Goal: Information Seeking & Learning: Learn about a topic

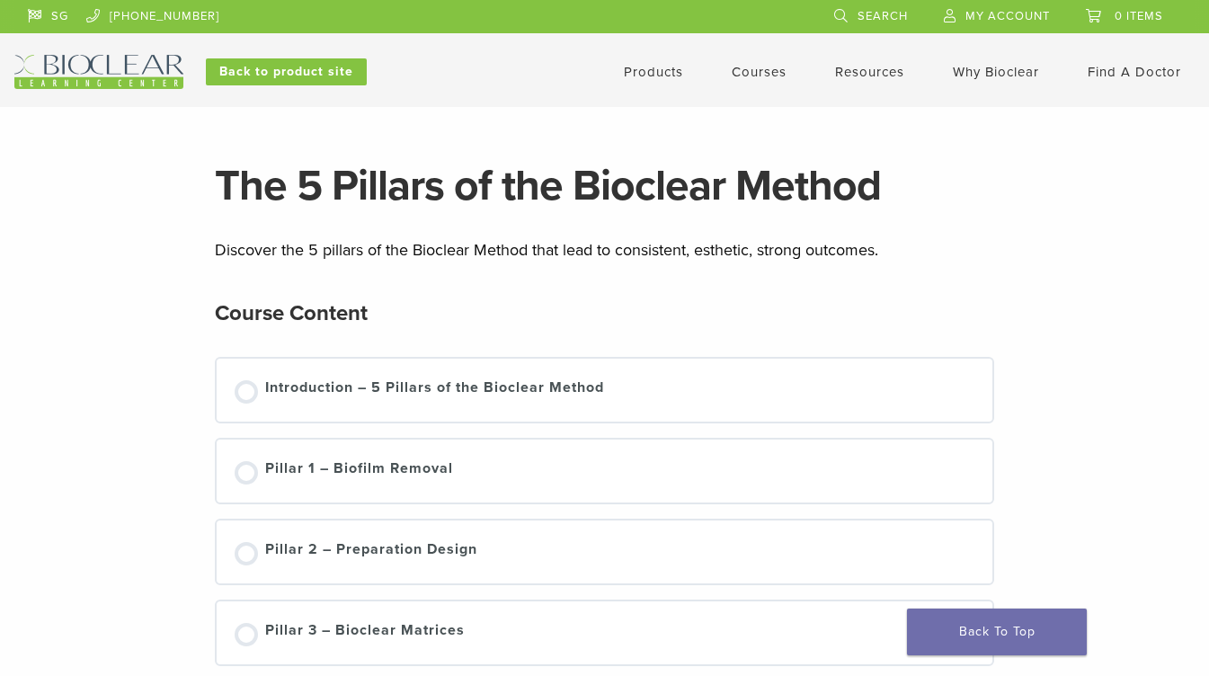
click at [410, 369] on div "Introduction – 5 Pillars of the Bioclear Method" at bounding box center [605, 390] width 776 height 63
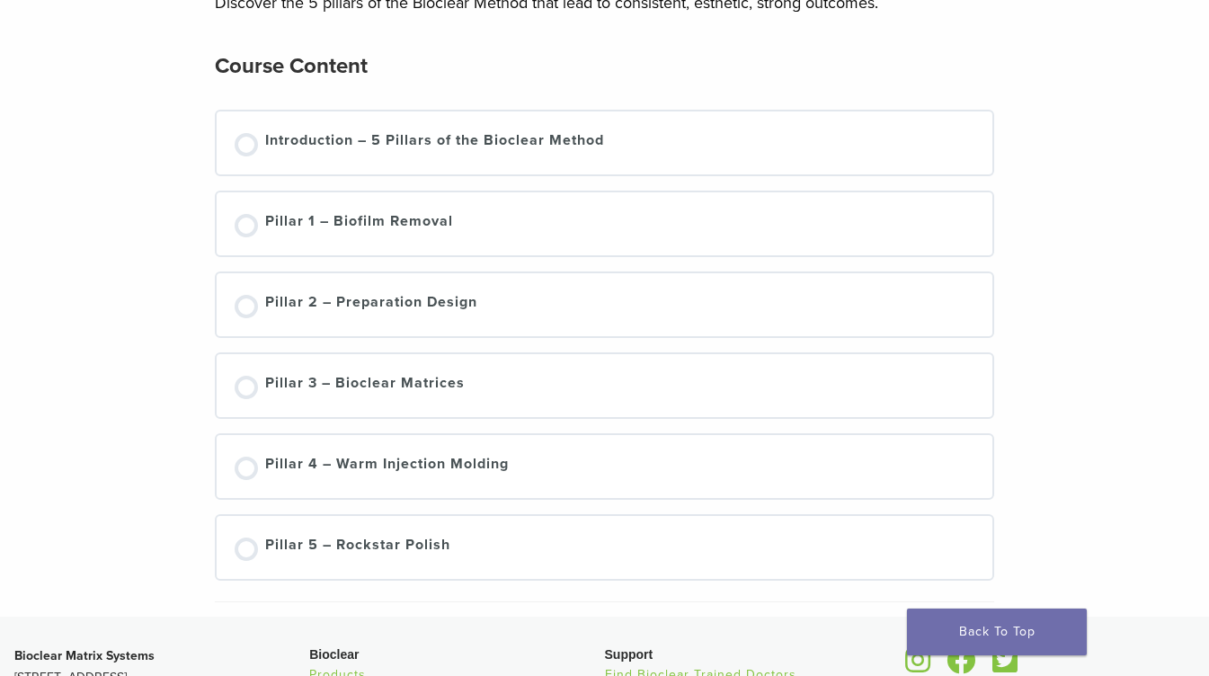
scroll to position [245, 0]
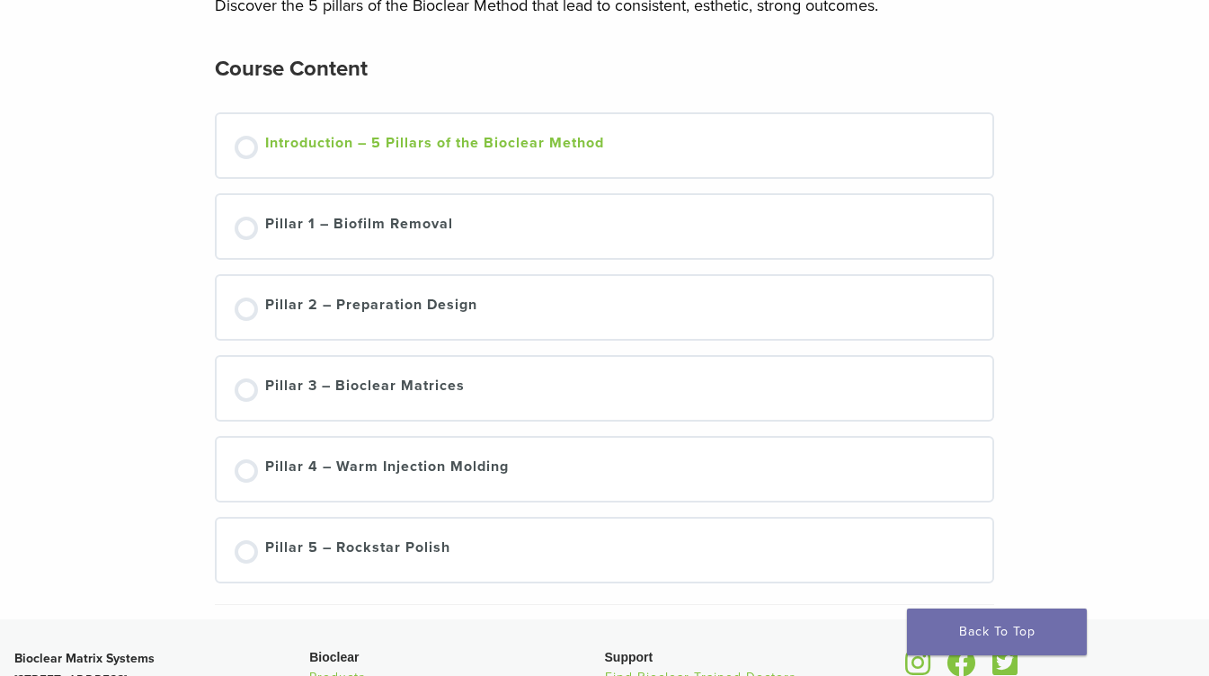
click at [250, 153] on div at bounding box center [246, 147] width 23 height 23
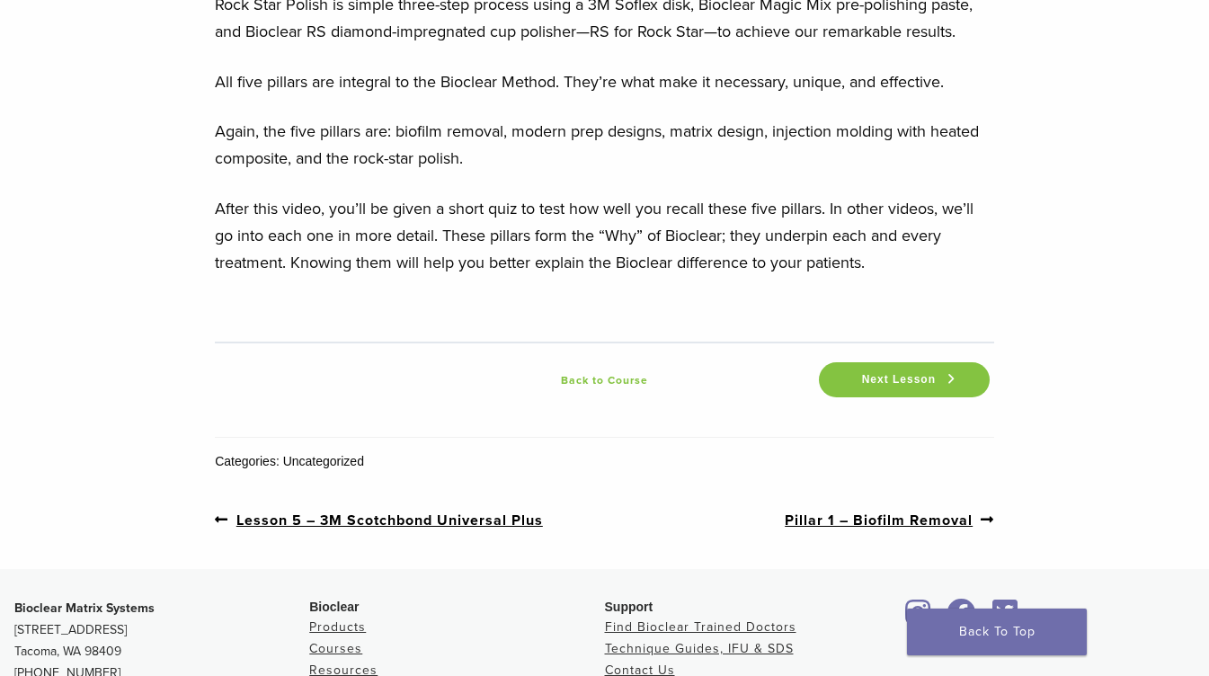
scroll to position [2740, 0]
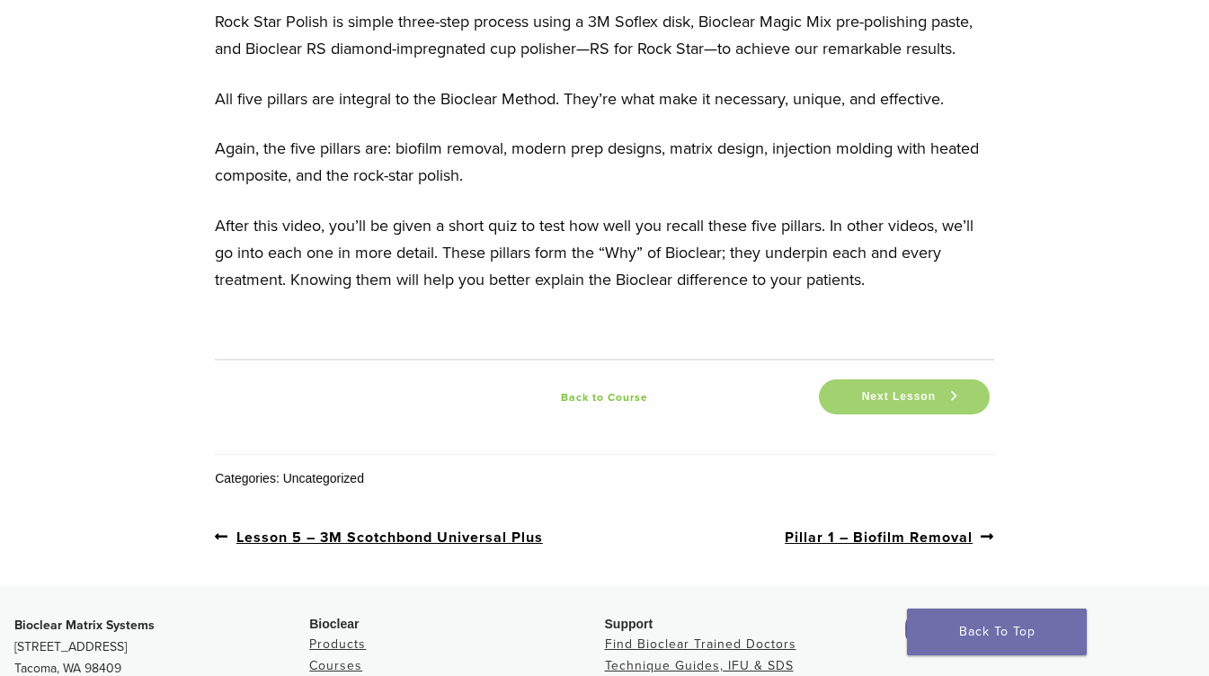
click at [904, 383] on link "Next Lesson" at bounding box center [904, 396] width 171 height 35
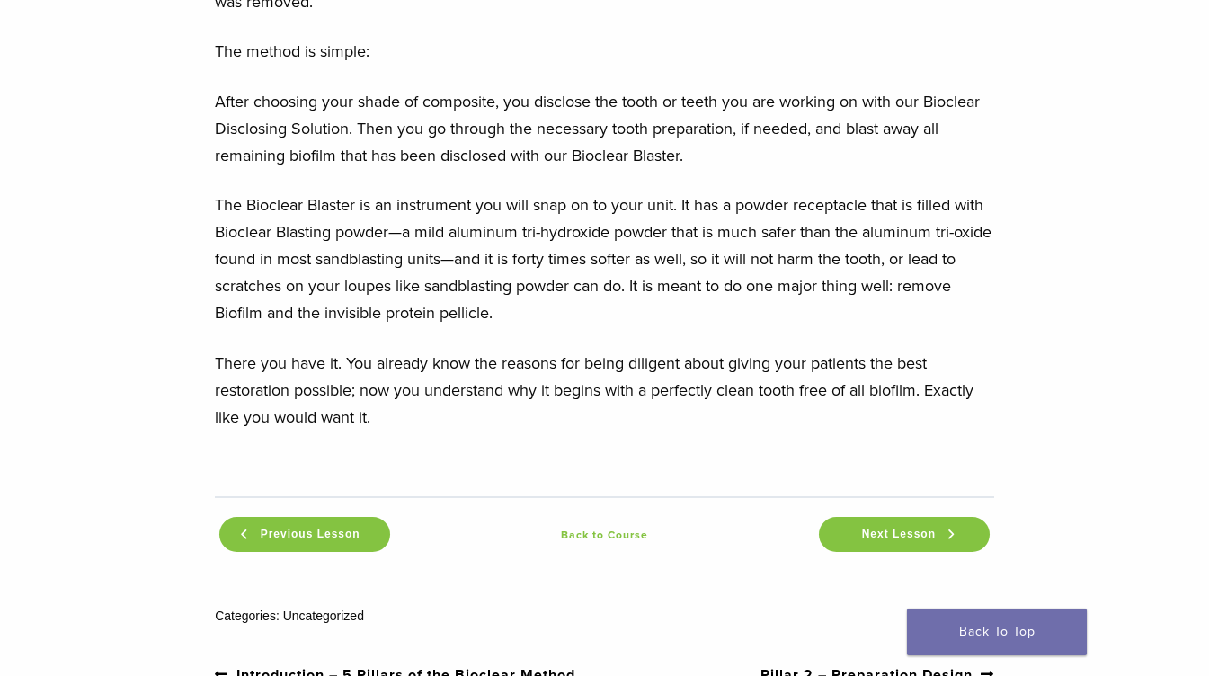
scroll to position [2081, 0]
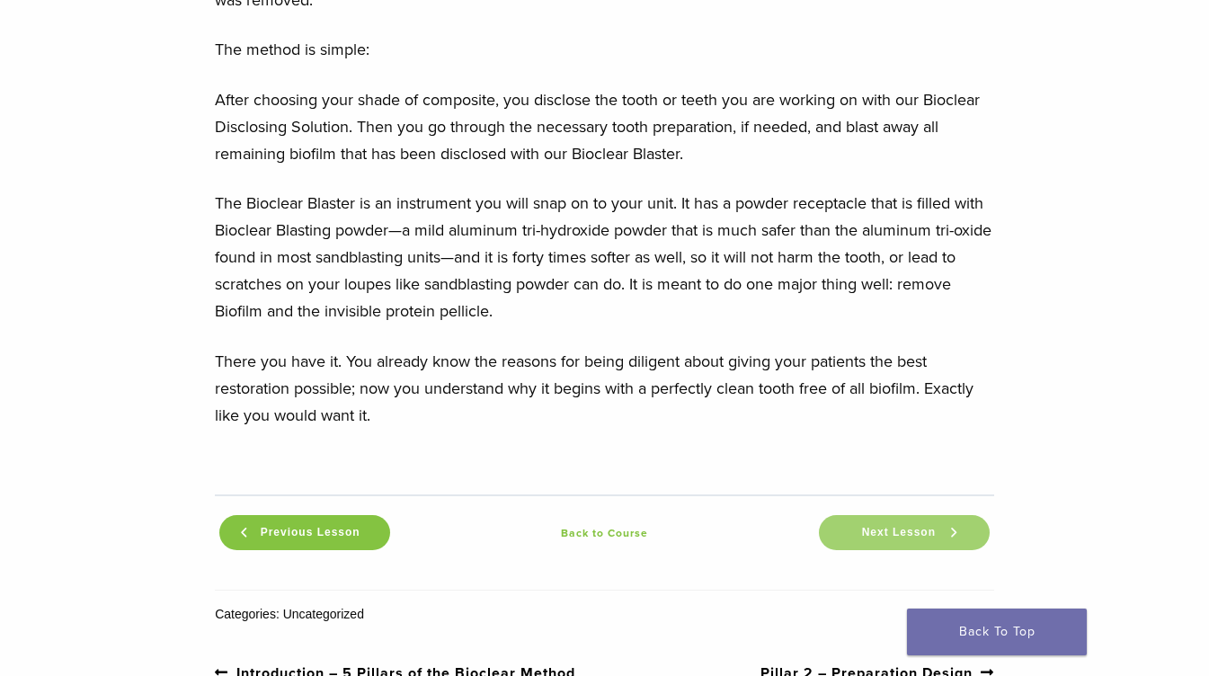
click at [870, 526] on span "Next Lesson" at bounding box center [899, 532] width 95 height 13
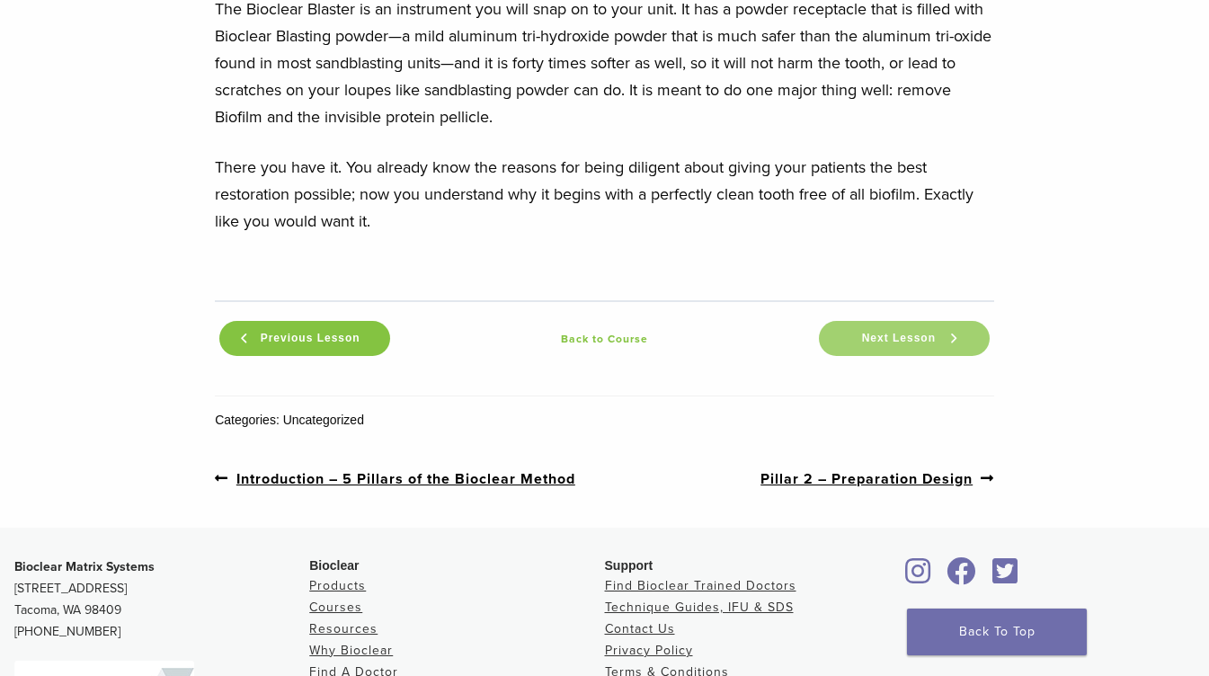
scroll to position [2276, 0]
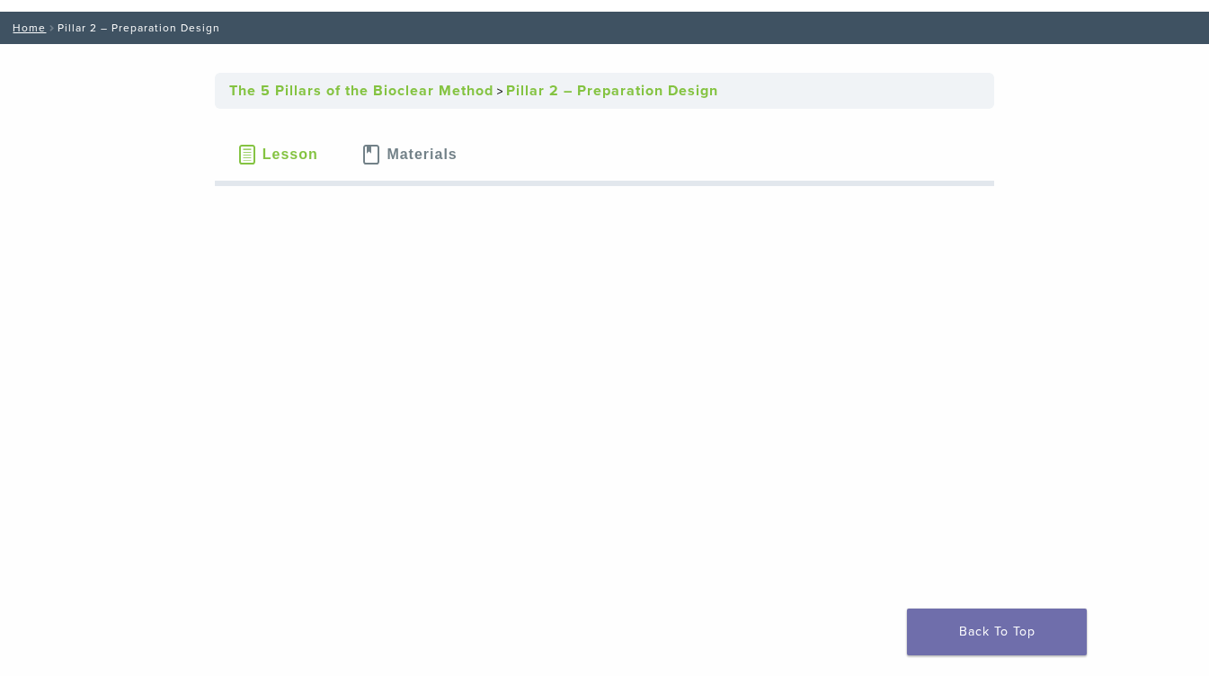
scroll to position [143, 0]
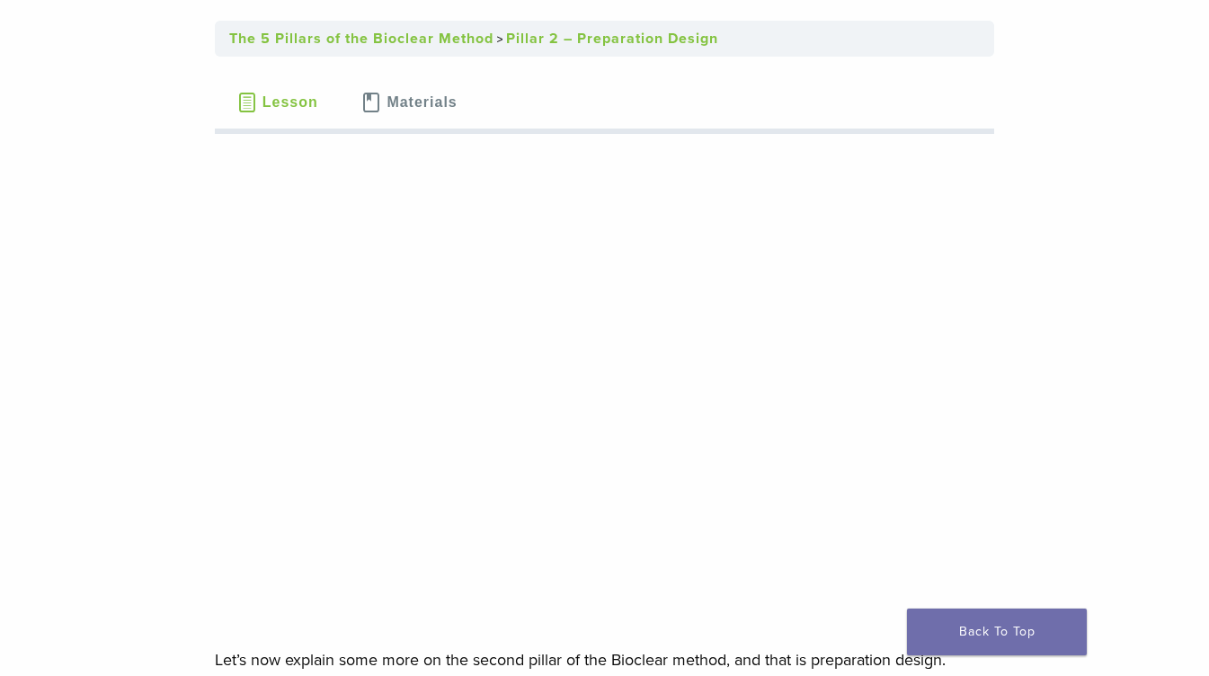
click at [446, 90] on button "Materials" at bounding box center [409, 102] width 139 height 63
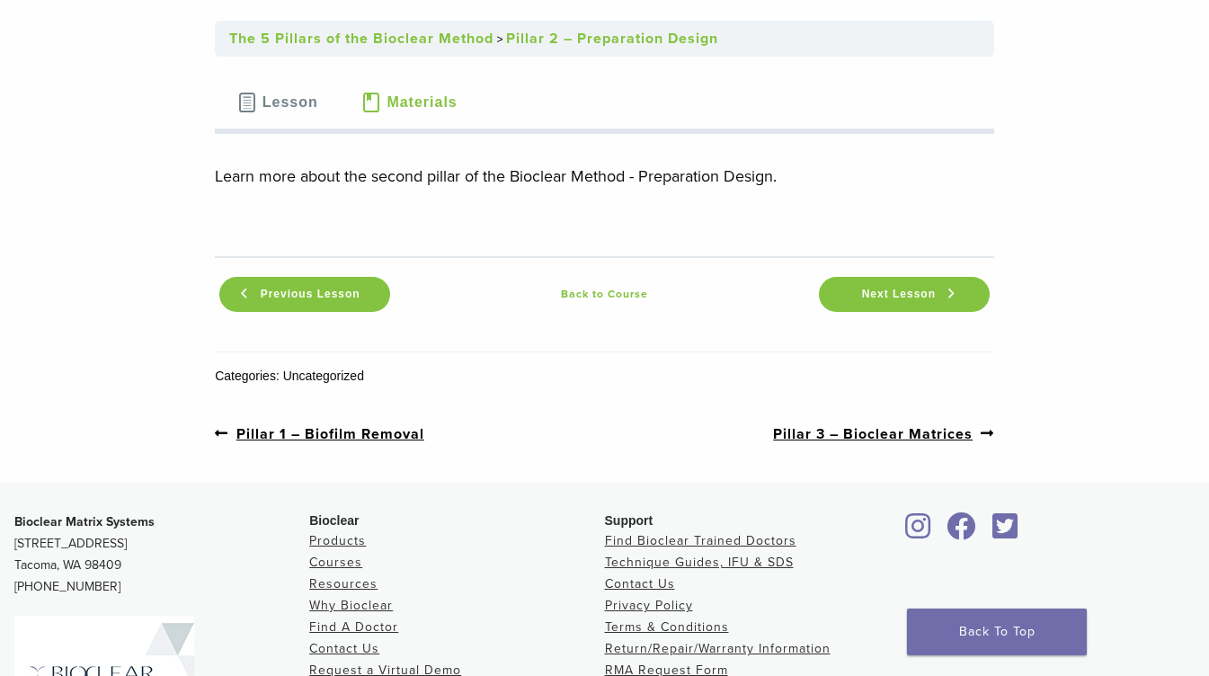
click at [322, 89] on button "Lesson" at bounding box center [277, 102] width 125 height 63
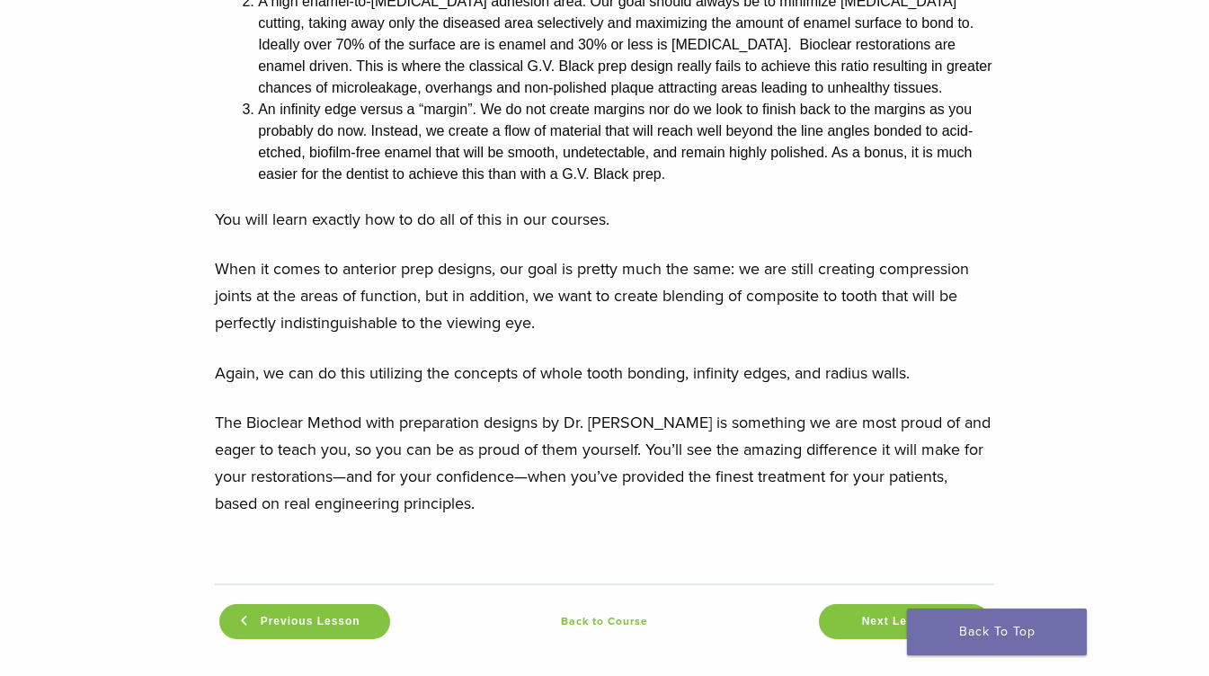
scroll to position [1820, 0]
click at [843, 603] on link "Next Lesson" at bounding box center [904, 620] width 171 height 35
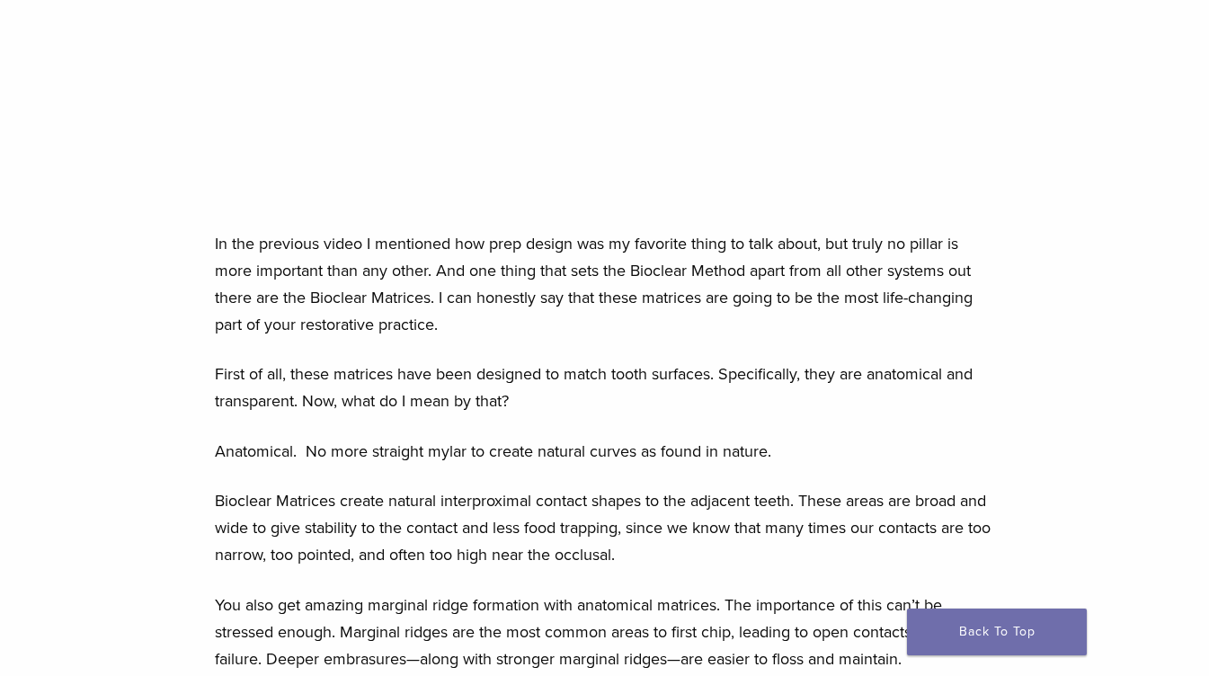
scroll to position [515, 0]
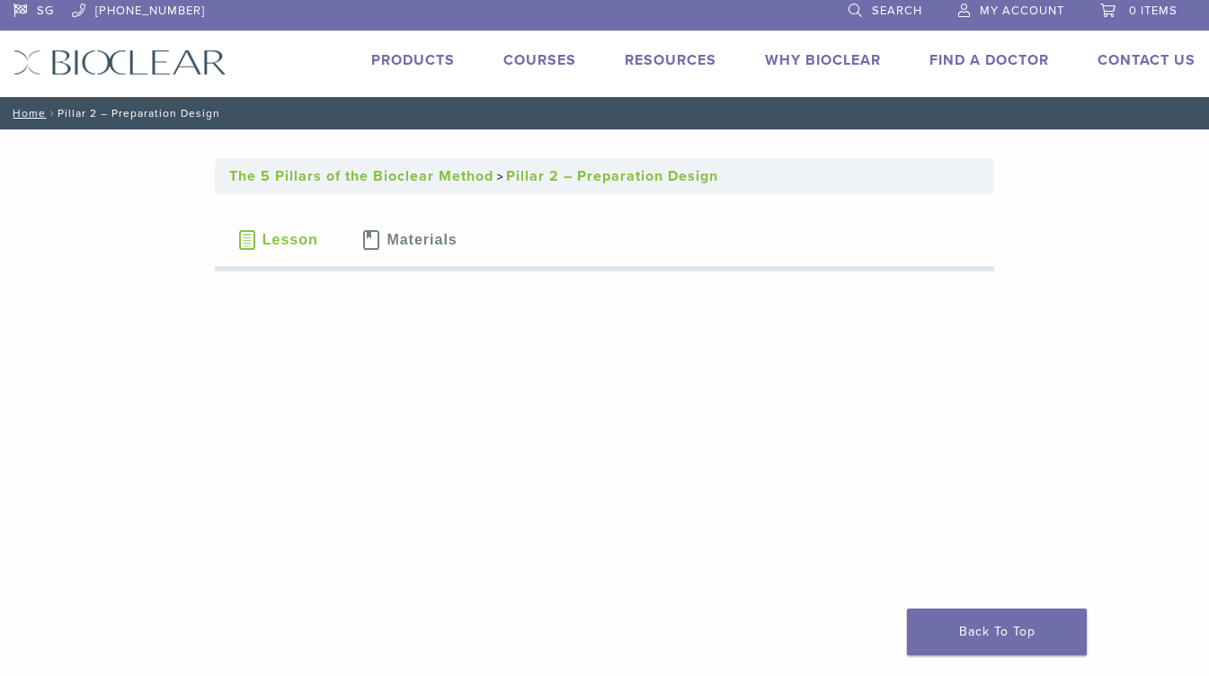
scroll to position [8, 0]
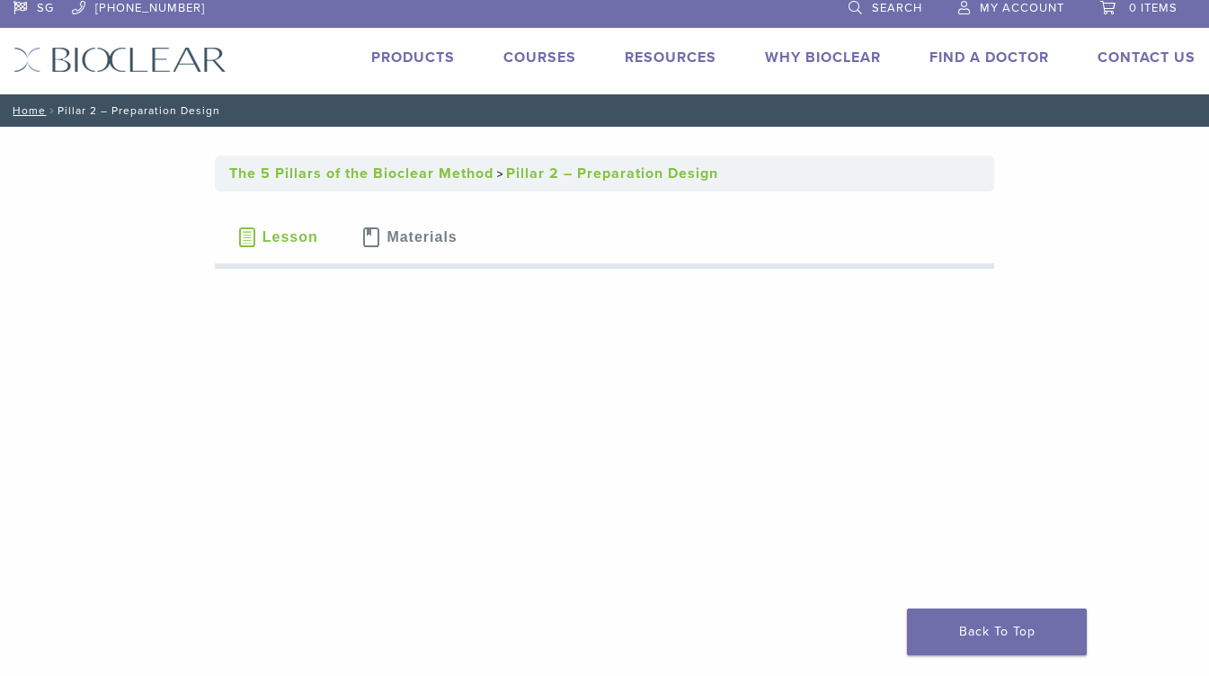
click at [424, 223] on button "Materials" at bounding box center [409, 237] width 139 height 63
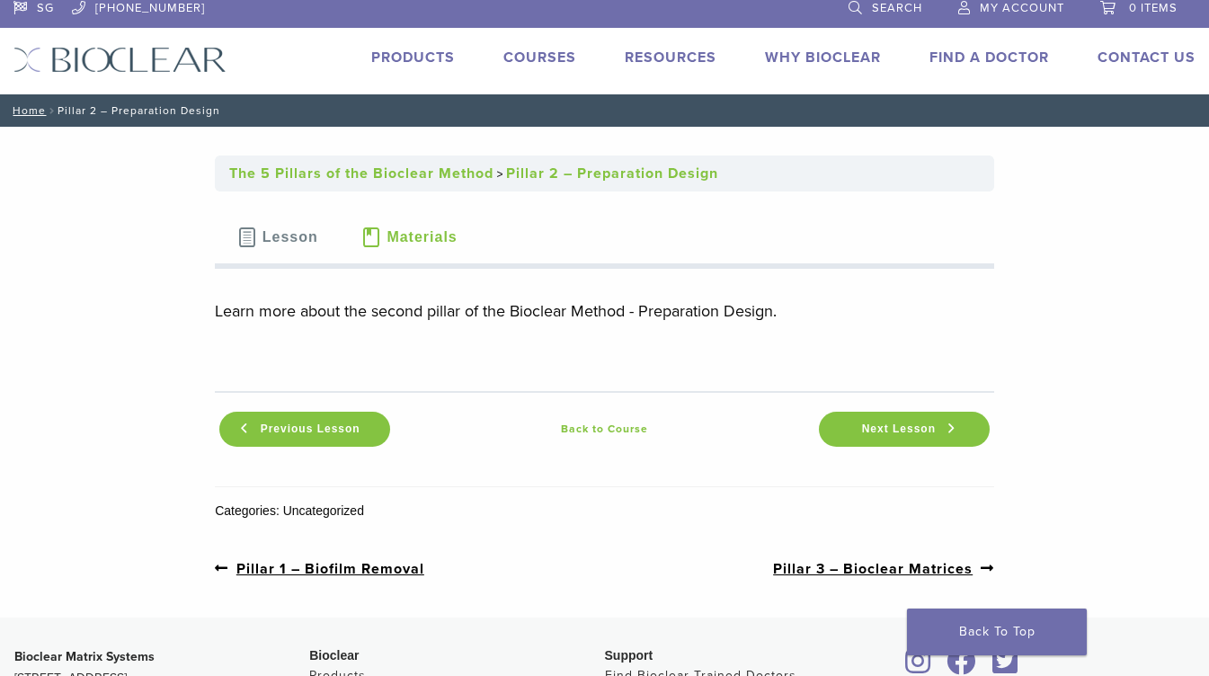
click at [496, 317] on p "Learn more about the second pillar of the Bioclear Method - Preparation Design." at bounding box center [605, 311] width 780 height 27
click at [299, 245] on button "Lesson" at bounding box center [277, 237] width 125 height 63
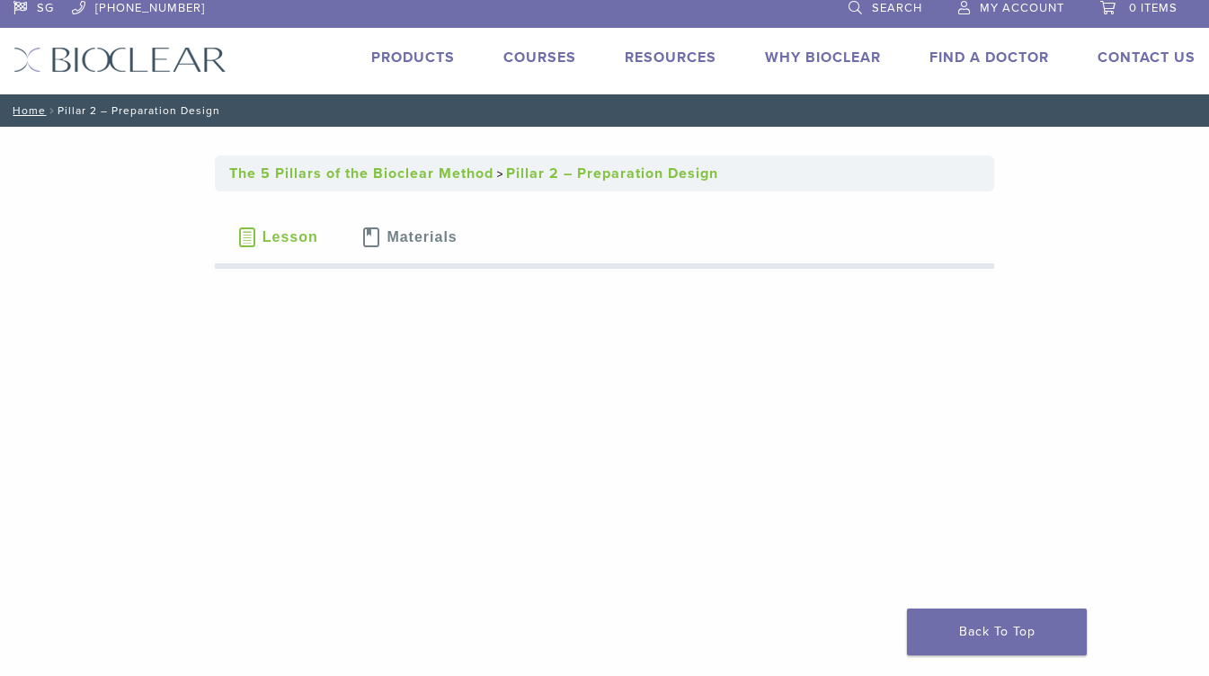
drag, startPoint x: 727, startPoint y: 6, endPoint x: 965, endPoint y: 167, distance: 286.8
click at [965, 167] on div "The 5 Pillars of the Bioclear Method Pillar 2 – Preparation Design" at bounding box center [605, 174] width 780 height 36
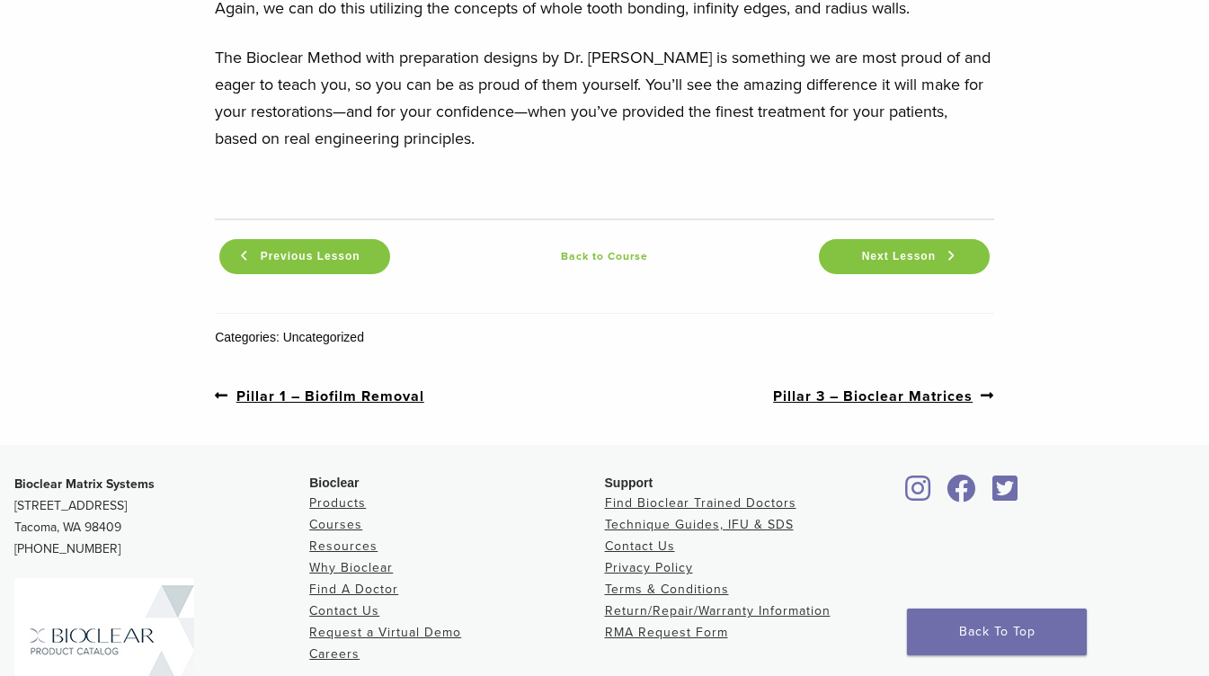
scroll to position [2209, 0]
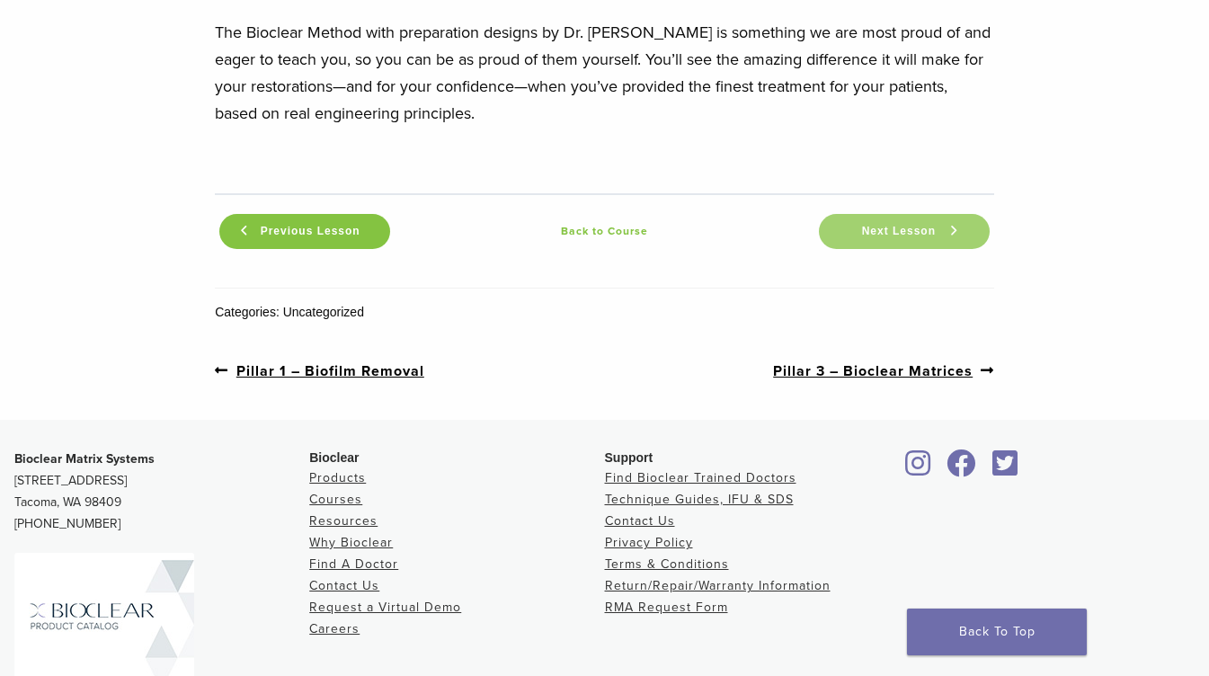
click at [861, 225] on span "Next Lesson" at bounding box center [899, 231] width 95 height 13
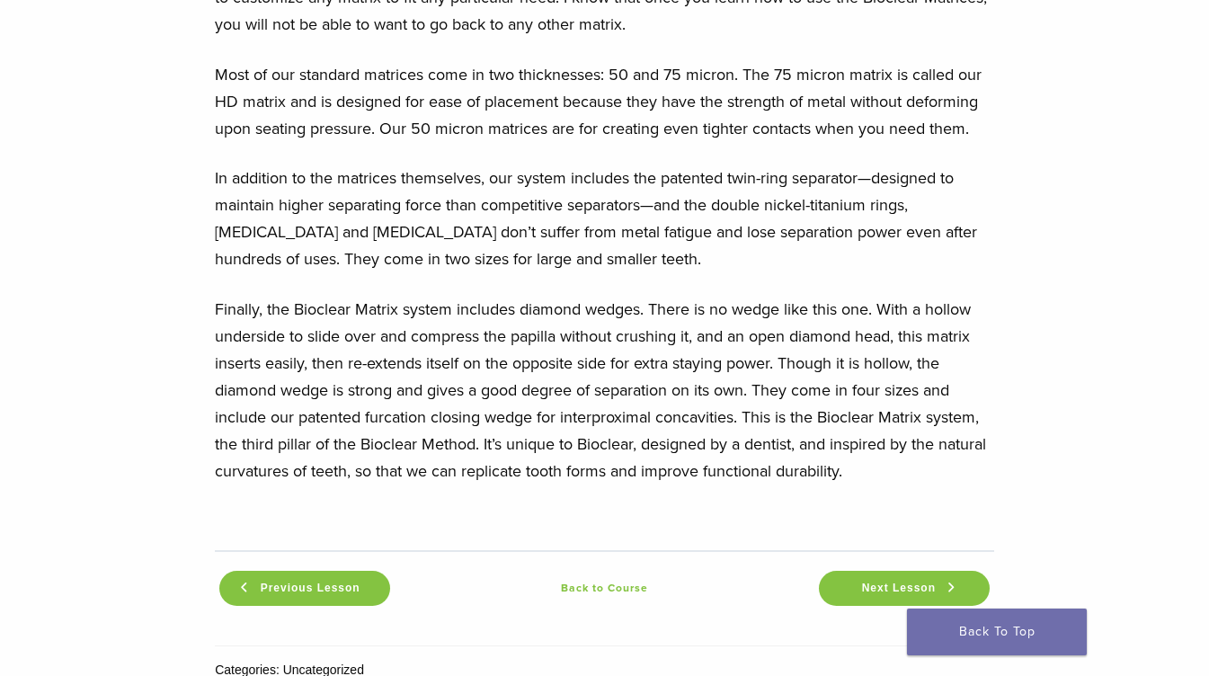
scroll to position [2354, 0]
click at [855, 570] on link "Next Lesson" at bounding box center [904, 587] width 171 height 35
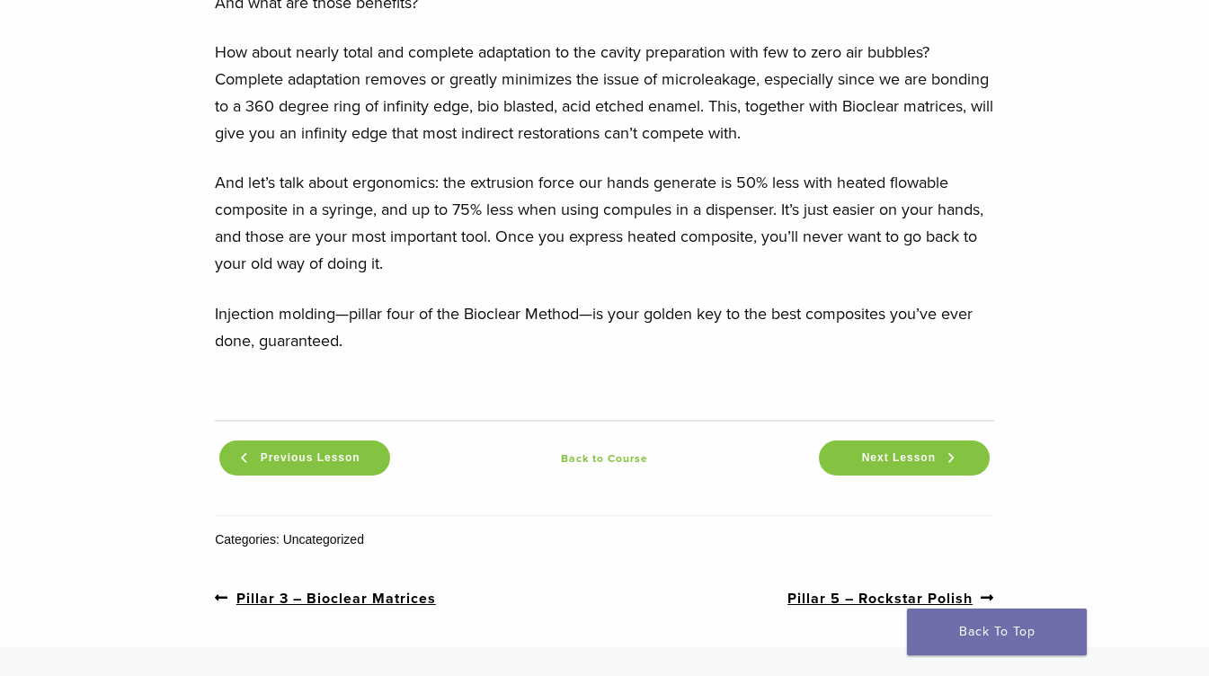
scroll to position [1925, 0]
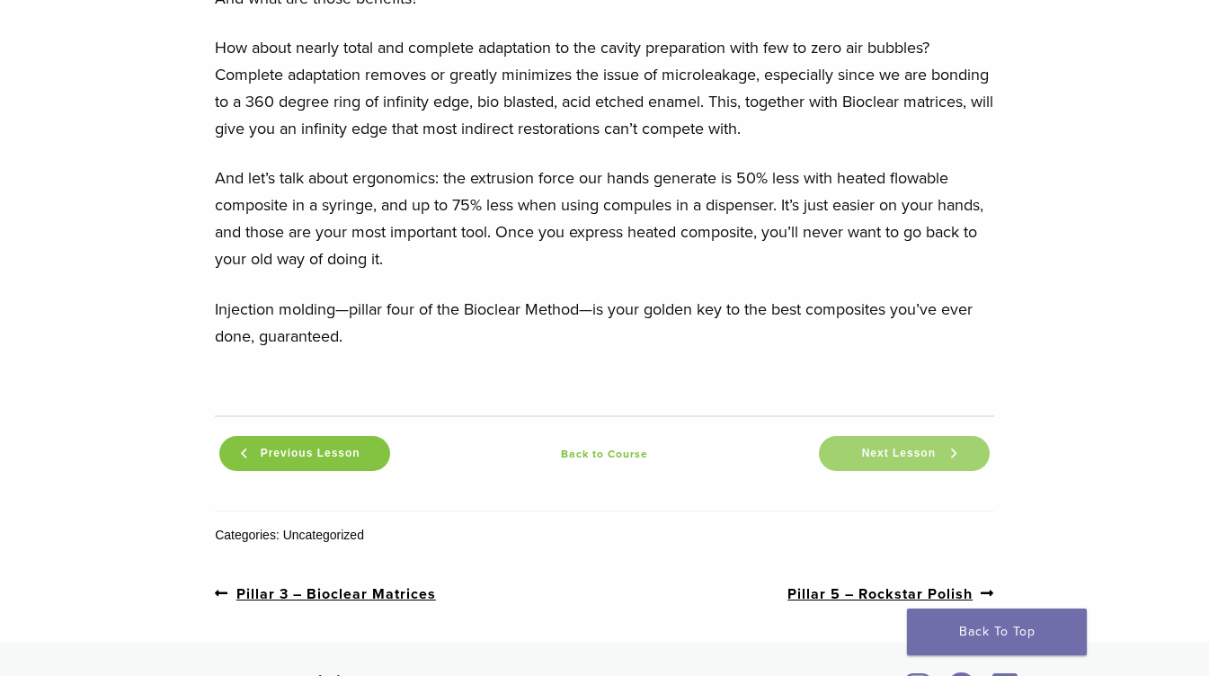
click at [845, 440] on link "Next Lesson" at bounding box center [904, 453] width 171 height 35
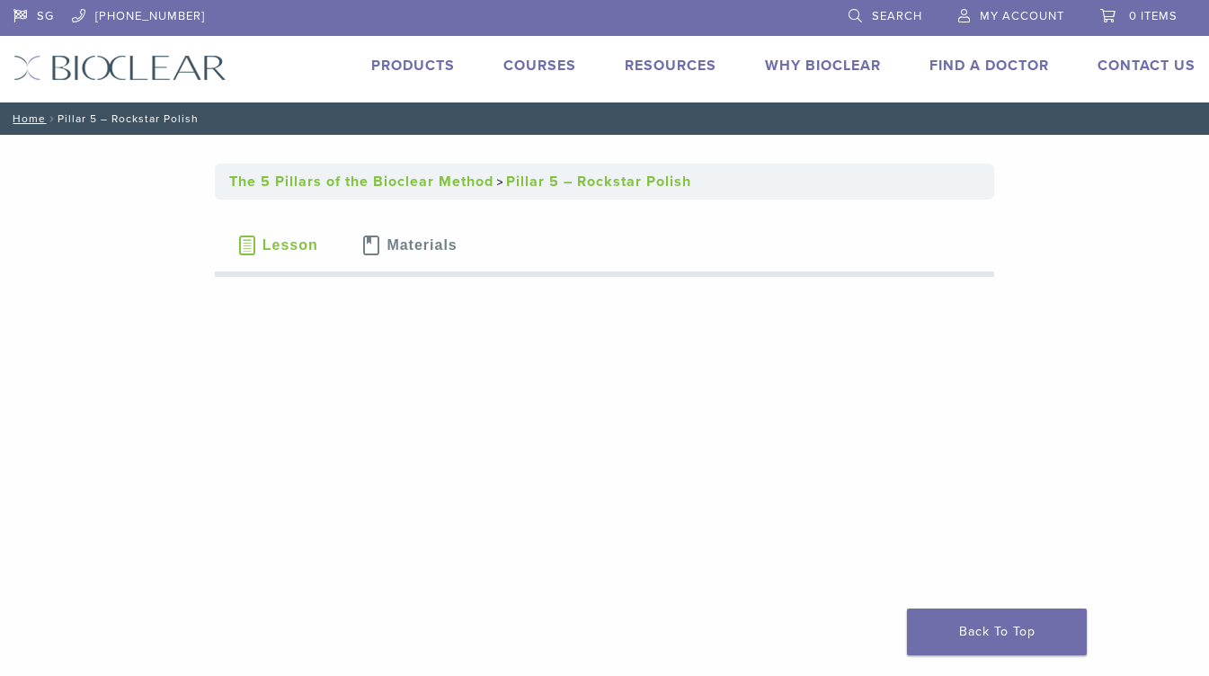
click at [444, 247] on span "Materials" at bounding box center [422, 245] width 70 height 14
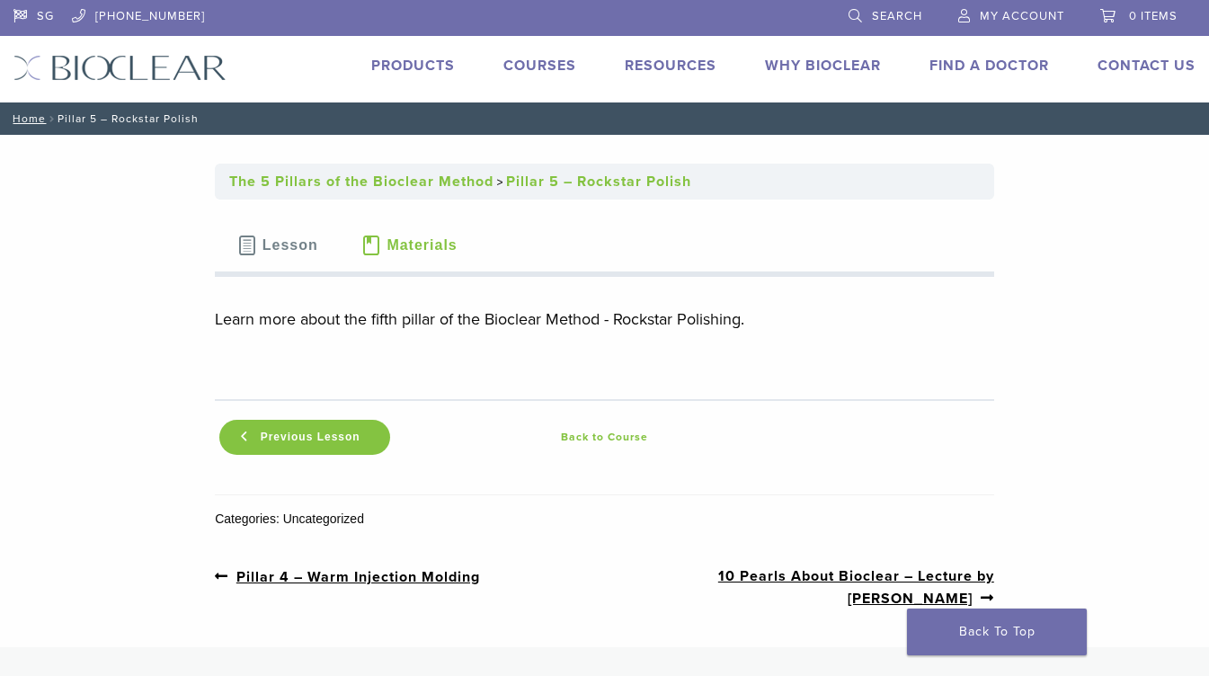
click at [520, 62] on link "Courses" at bounding box center [540, 66] width 73 height 18
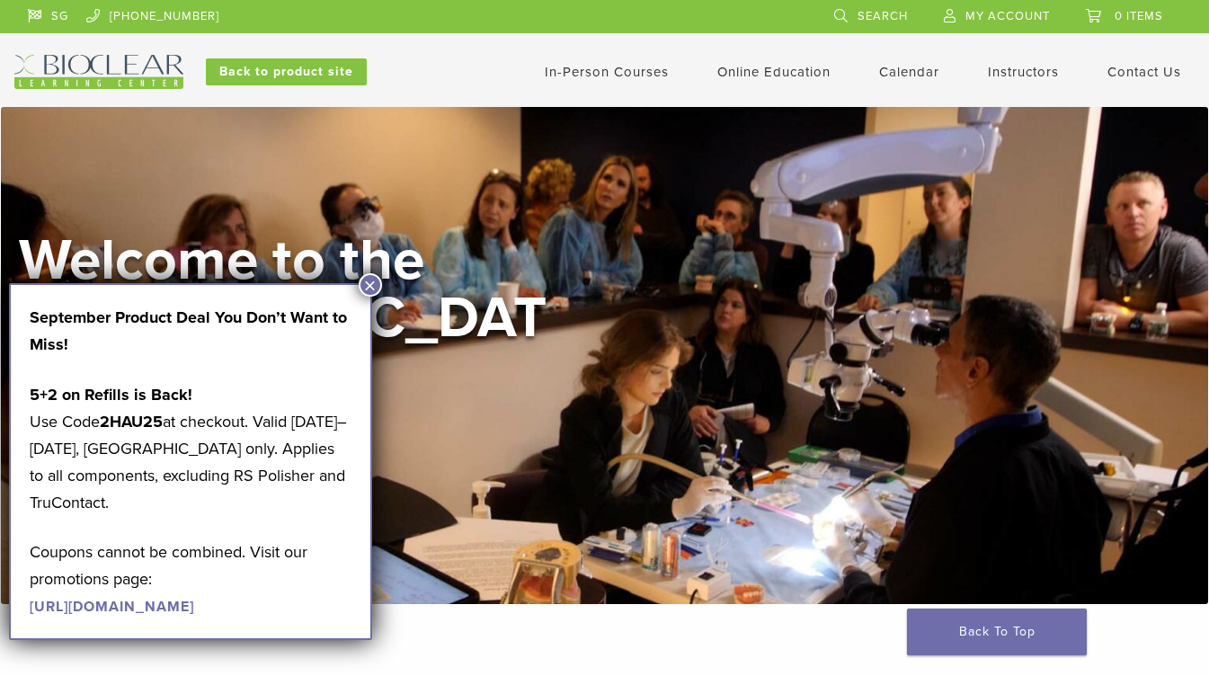
scroll to position [442, 0]
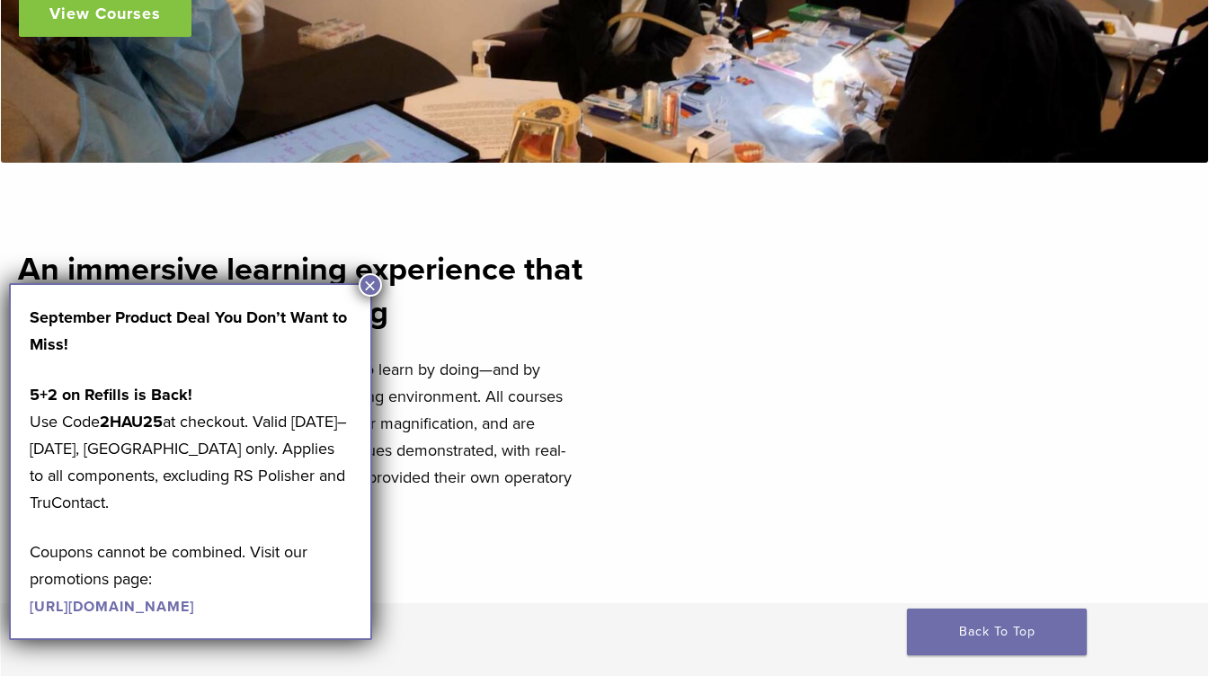
click at [450, 343] on div "An immersive learning experience that is intuitive and rewarding Our experienti…" at bounding box center [306, 383] width 576 height 270
click at [367, 272] on strong "An immersive learning experience that is intuitive and rewarding" at bounding box center [300, 291] width 565 height 82
click at [362, 282] on button "×" at bounding box center [370, 284] width 23 height 23
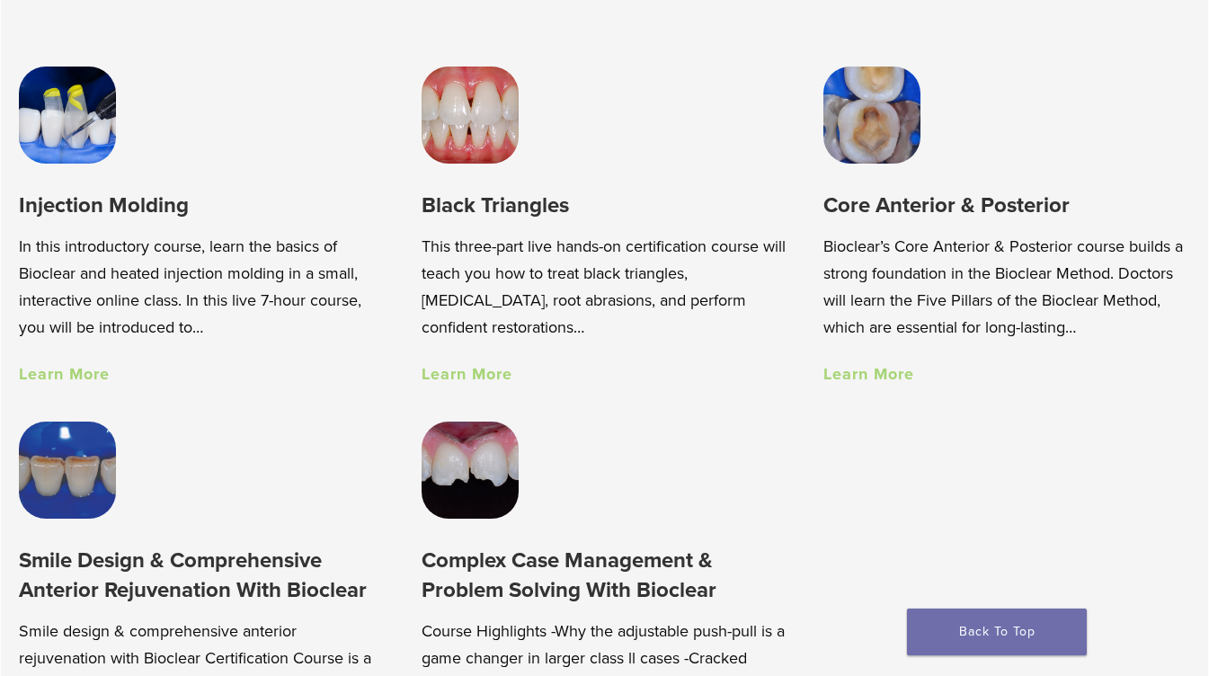
scroll to position [1212, 0]
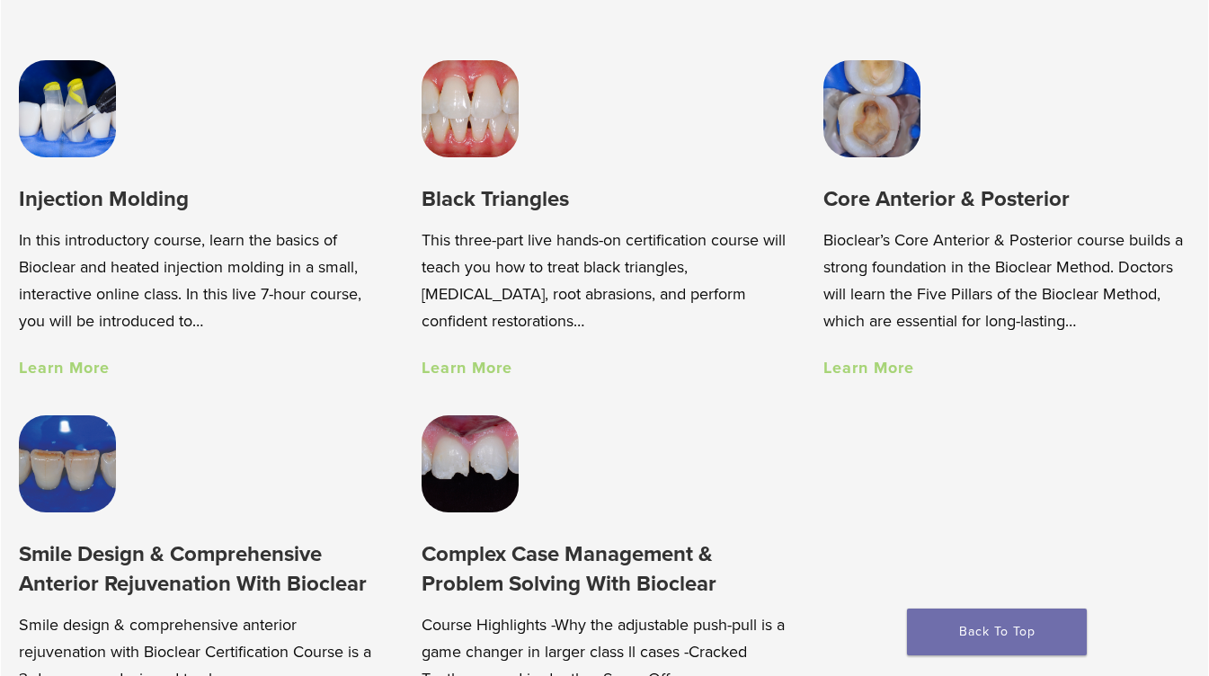
click at [78, 374] on link "Learn More" at bounding box center [64, 368] width 91 height 20
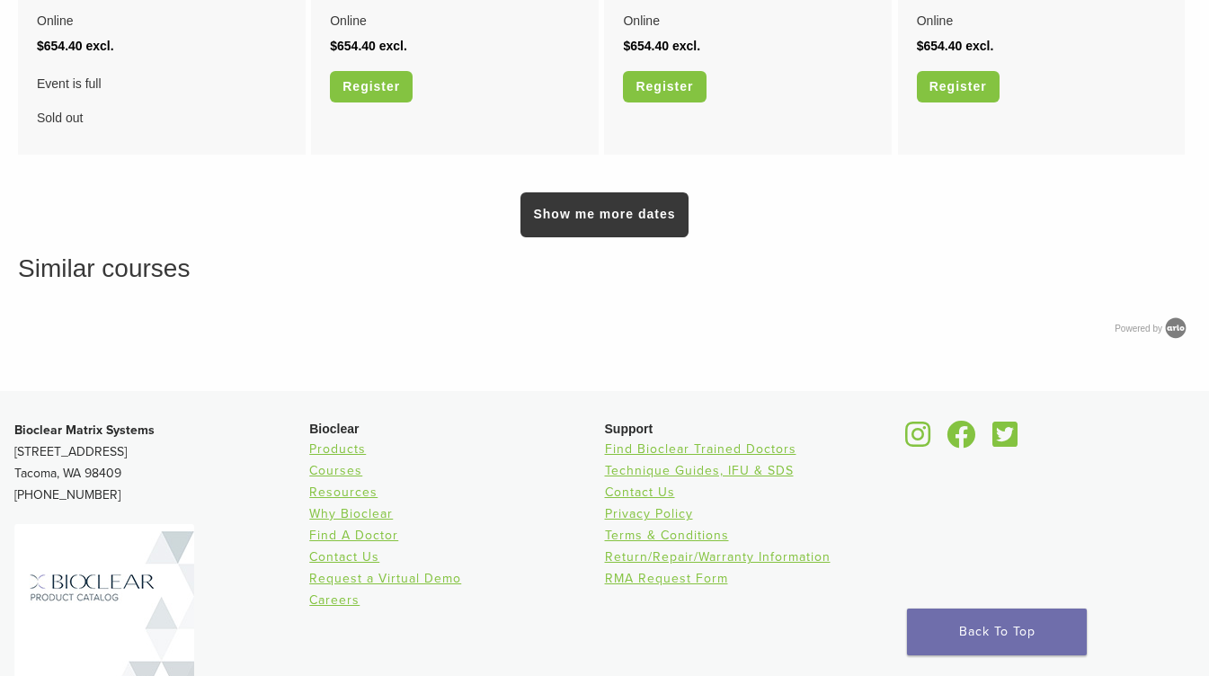
scroll to position [1243, 0]
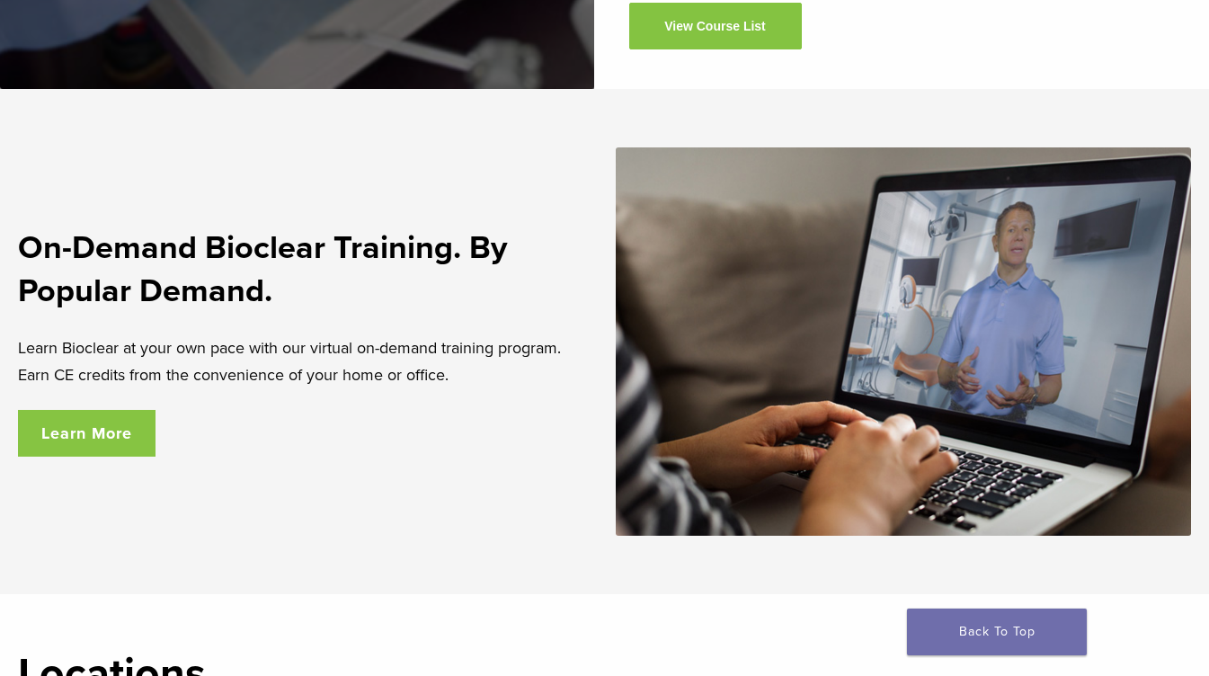
scroll to position [2983, 0]
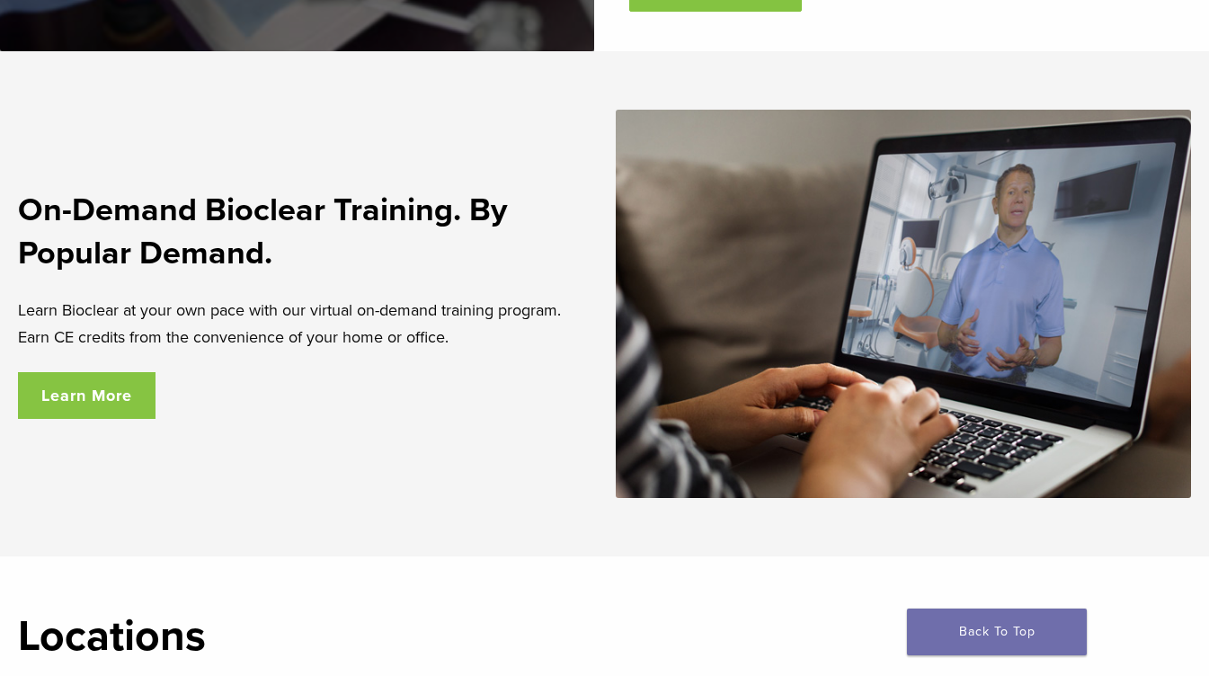
click at [132, 396] on link "Learn More" at bounding box center [87, 395] width 138 height 47
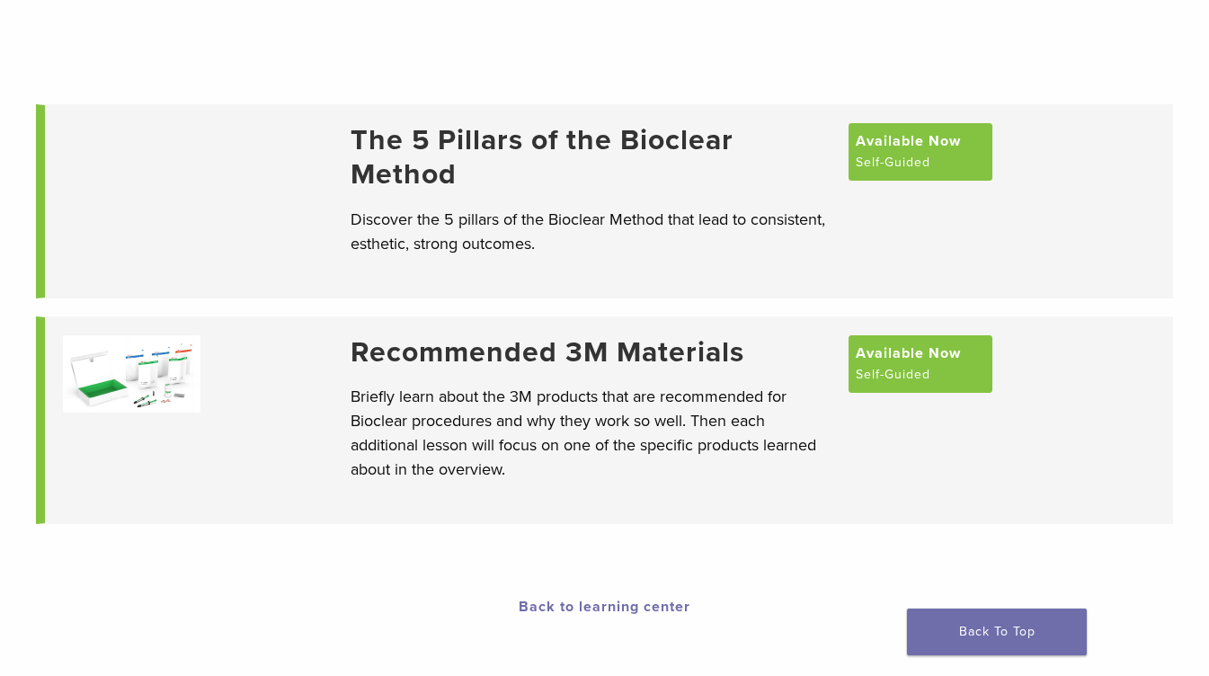
scroll to position [139, 0]
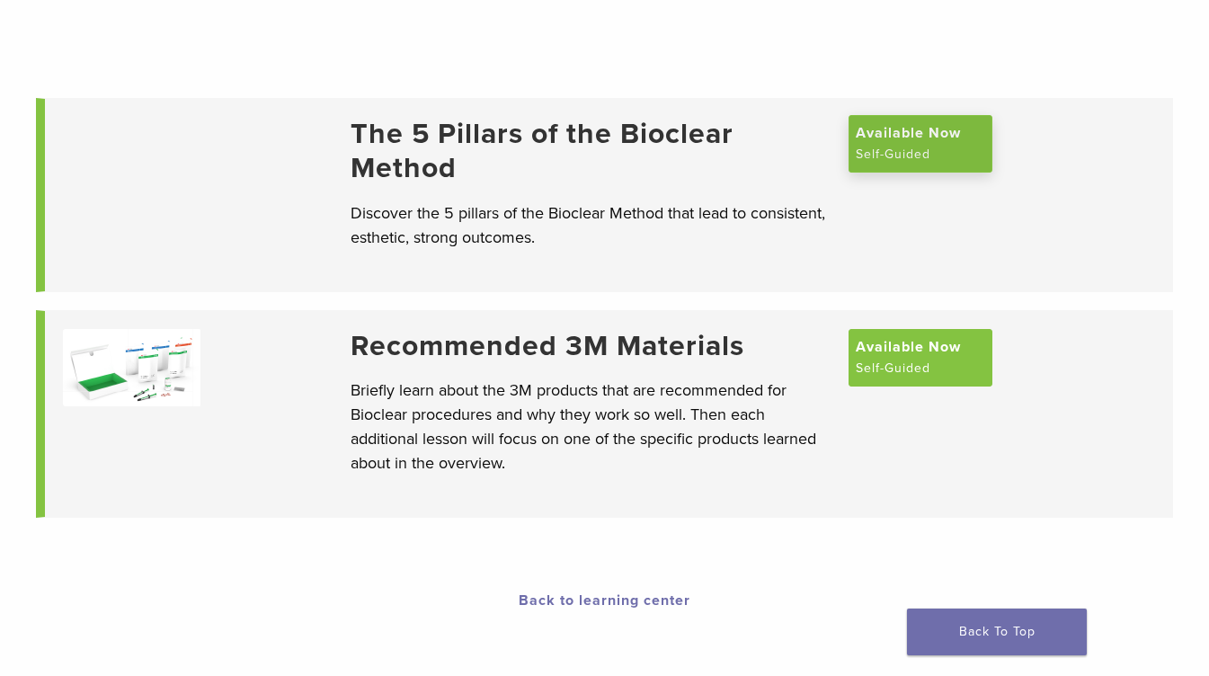
click at [914, 144] on span "Available Now" at bounding box center [908, 133] width 105 height 22
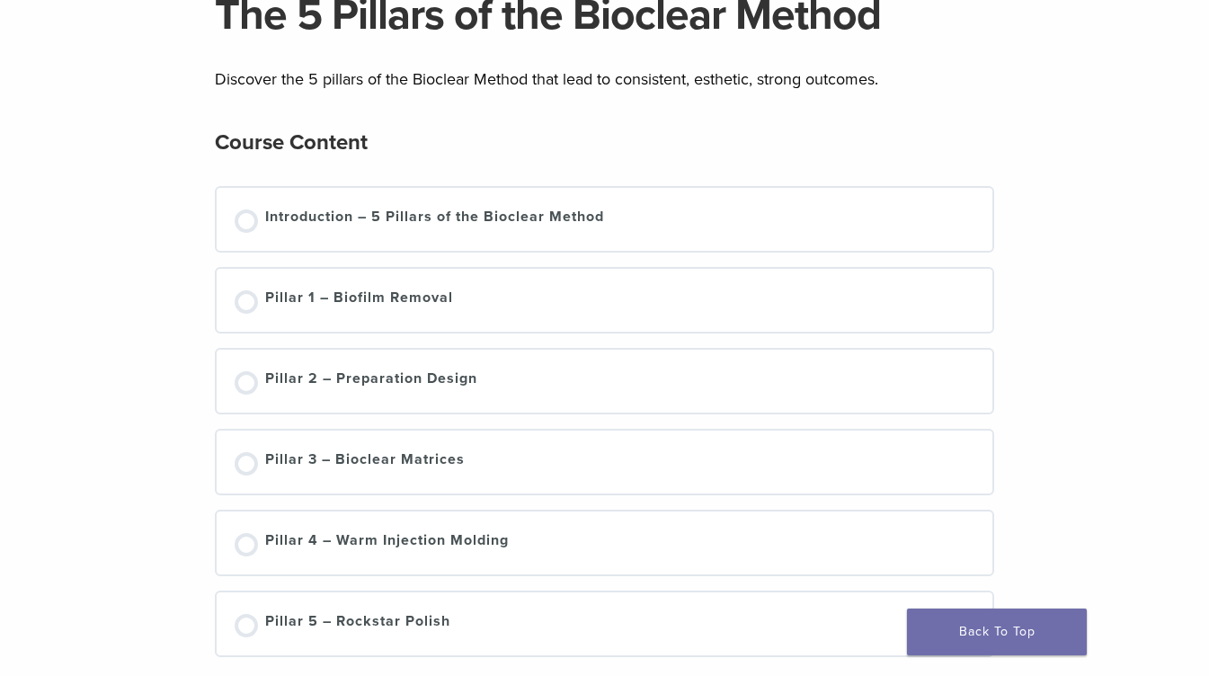
scroll to position [176, 0]
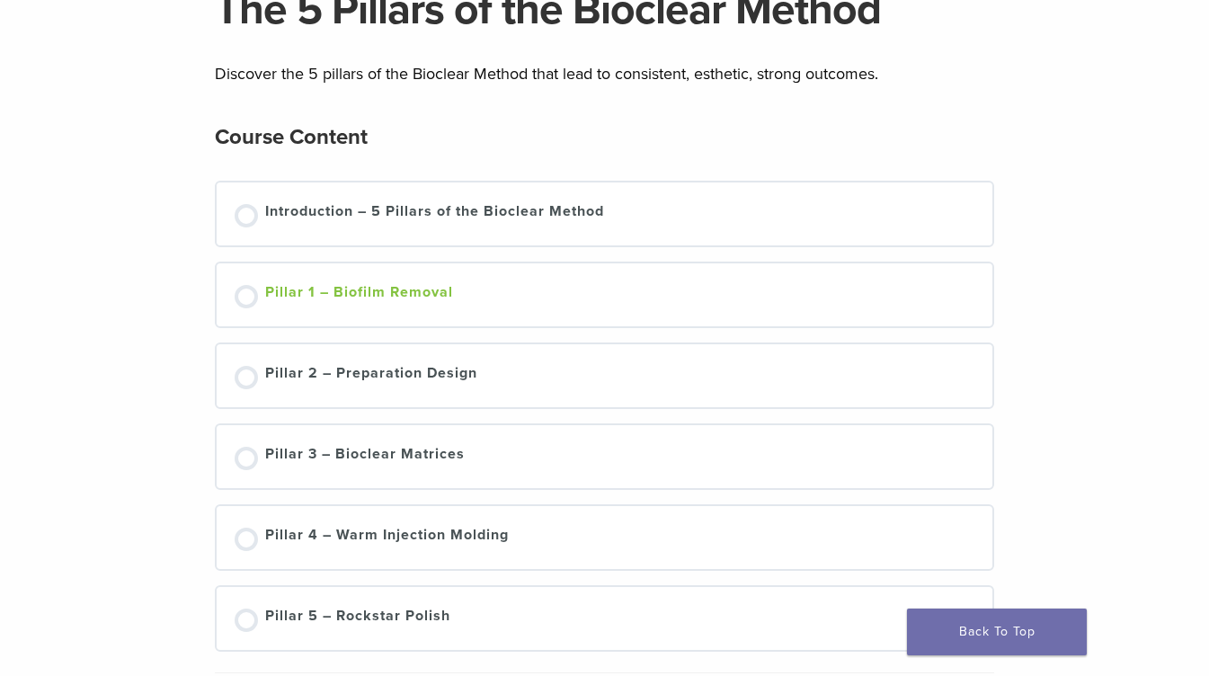
click at [495, 296] on link "Pillar 1 – Biofilm Removal" at bounding box center [605, 294] width 740 height 27
